Goal: Check status: Check status

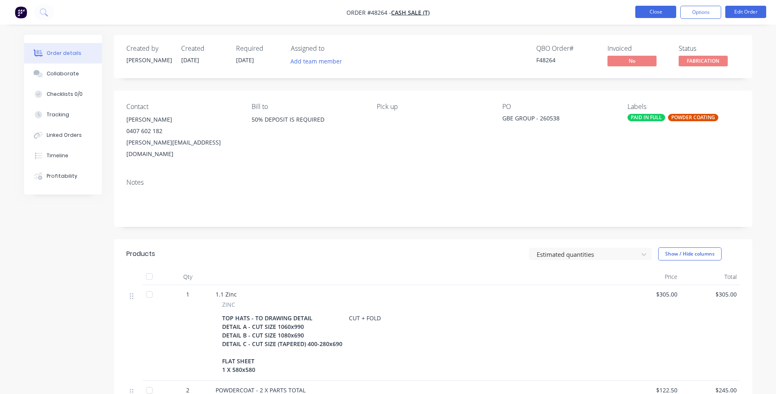
click at [657, 13] on button "Close" at bounding box center [656, 12] width 41 height 12
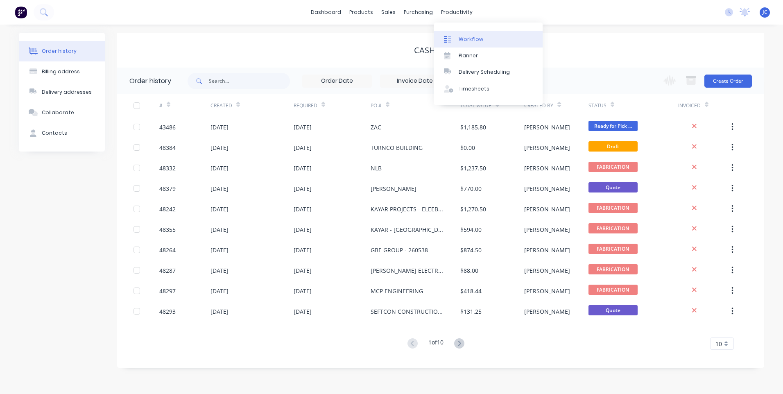
click at [456, 41] on link "Workflow" at bounding box center [488, 39] width 108 height 16
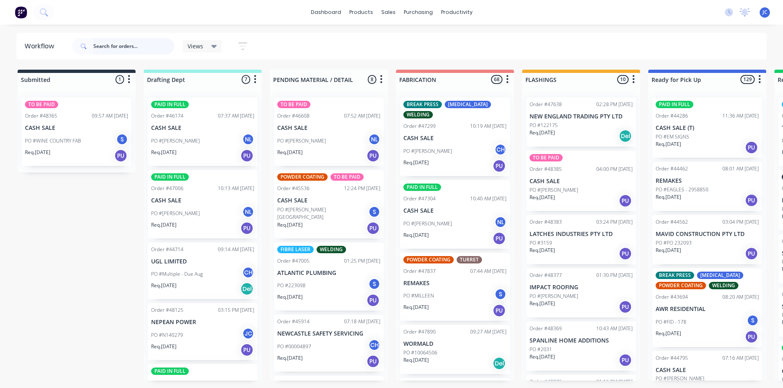
click at [103, 47] on input "text" at bounding box center [133, 46] width 81 height 16
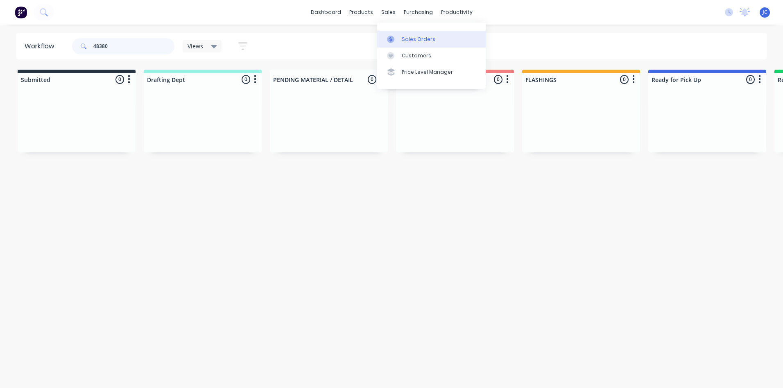
type input "48380"
click at [402, 36] on div "Sales Orders" at bounding box center [419, 39] width 34 height 7
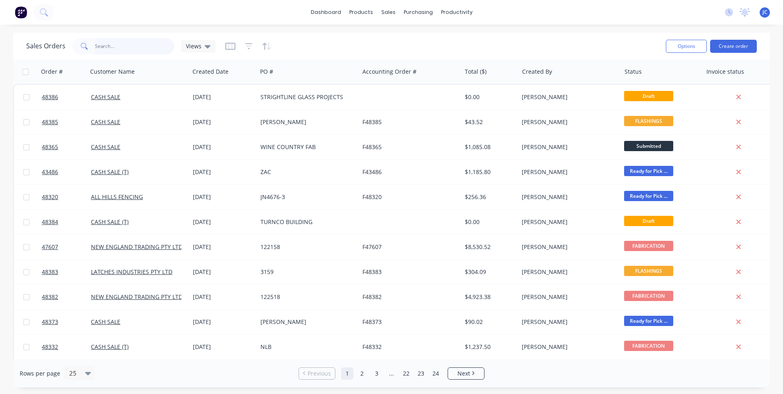
click at [111, 45] on input "text" at bounding box center [135, 46] width 80 height 16
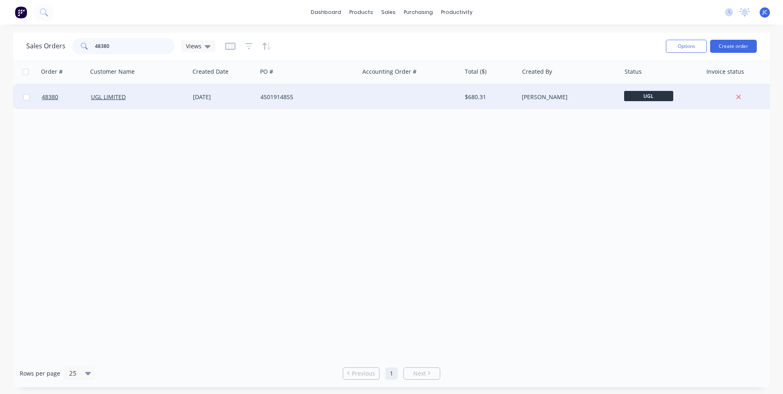
type input "48380"
click at [334, 98] on div "4501914855" at bounding box center [305, 97] width 91 height 8
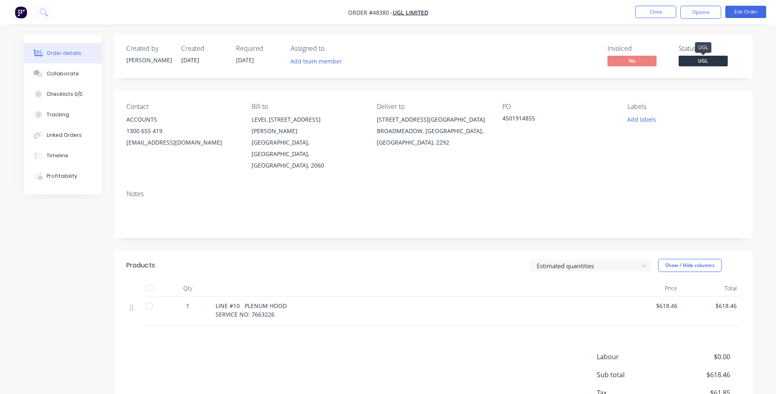
click at [704, 61] on span "UGL" at bounding box center [703, 61] width 49 height 10
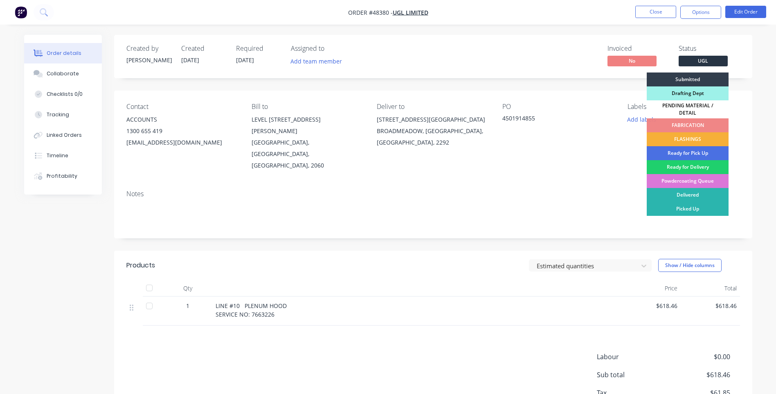
click at [563, 109] on div "PO" at bounding box center [559, 107] width 112 height 8
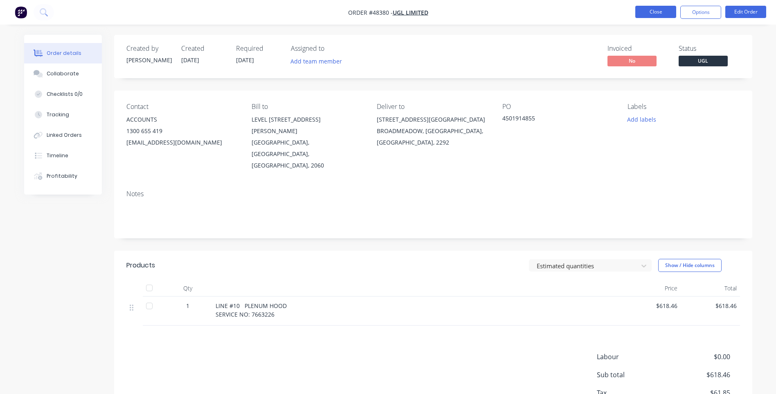
click at [655, 13] on button "Close" at bounding box center [656, 12] width 41 height 12
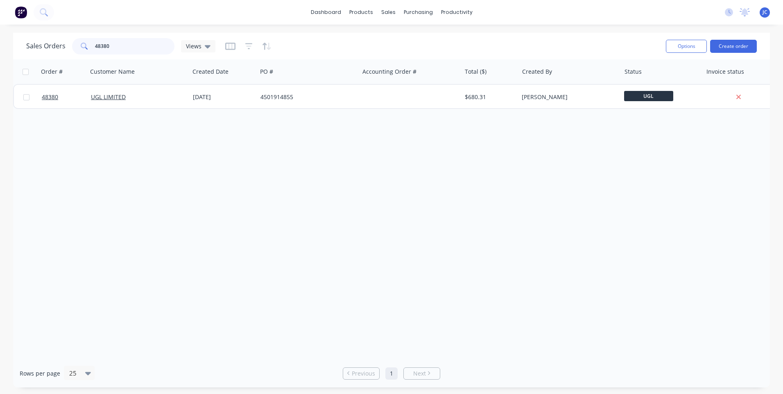
drag, startPoint x: 119, startPoint y: 47, endPoint x: 71, endPoint y: 51, distance: 47.7
click at [72, 51] on div "48380" at bounding box center [123, 46] width 102 height 16
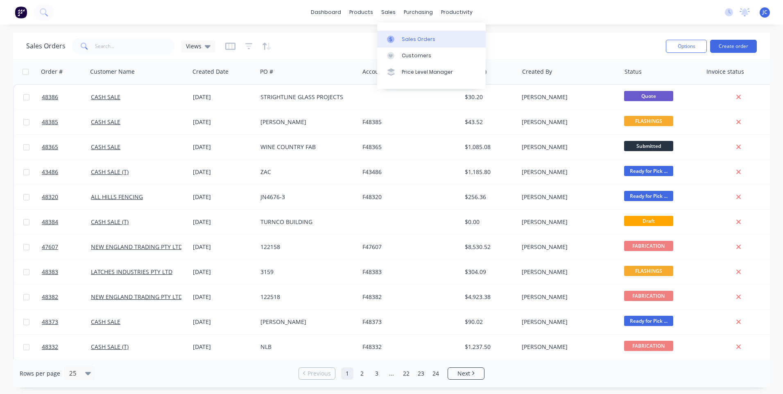
click at [407, 38] on div "Sales Orders" at bounding box center [419, 39] width 34 height 7
click at [130, 41] on input "text" at bounding box center [135, 46] width 80 height 16
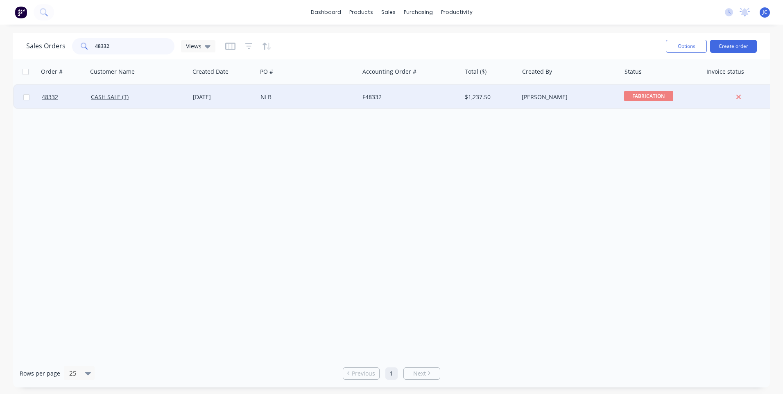
type input "48332"
click at [311, 94] on div "NLB" at bounding box center [305, 97] width 91 height 8
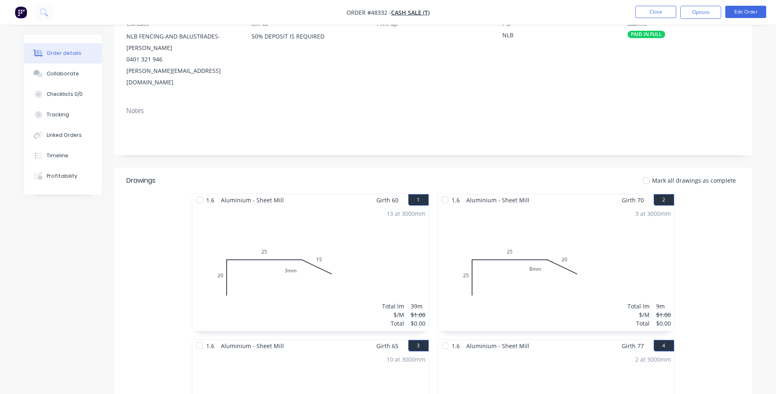
scroll to position [82, 0]
